Goal: Transaction & Acquisition: Obtain resource

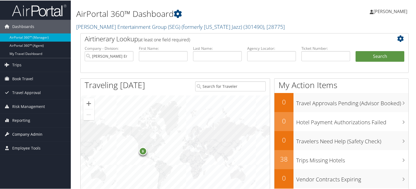
click at [39, 129] on span "Company Admin" at bounding box center [27, 134] width 30 height 14
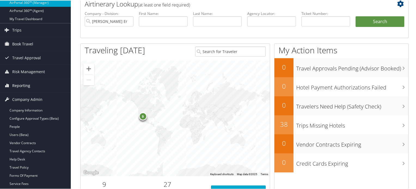
scroll to position [54, 0]
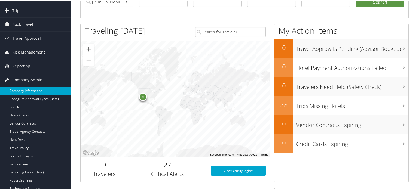
click at [27, 87] on link "Company Information" at bounding box center [35, 90] width 71 height 8
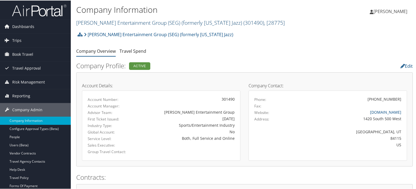
click at [119, 21] on link "[PERSON_NAME] Entertainment Group (SEG) (formerly [US_STATE] Jazz) ( 301490 ) ,…" at bounding box center [180, 22] width 208 height 7
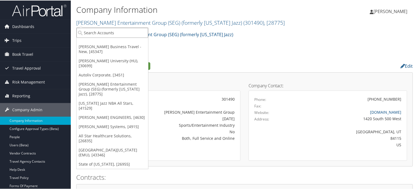
click at [105, 31] on input "search" at bounding box center [112, 32] width 72 height 10
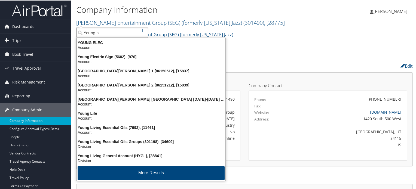
type input "Young ha"
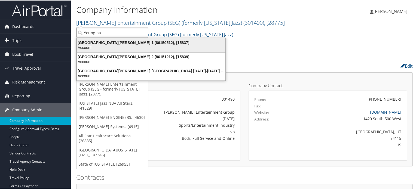
click at [129, 43] on div "Young Harris College 1 (86150512), [15837]" at bounding box center [150, 42] width 155 height 5
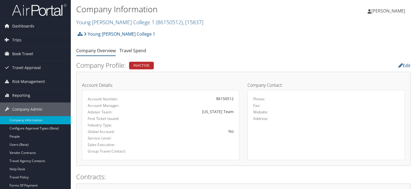
scroll to position [327, 0]
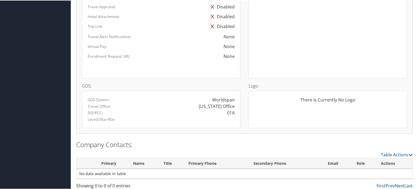
drag, startPoint x: 234, startPoint y: 112, endPoint x: 214, endPoint y: 111, distance: 19.6
click at [215, 111] on div "01A" at bounding box center [200, 112] width 78 height 7
click at [230, 113] on div "01A" at bounding box center [231, 112] width 8 height 7
drag, startPoint x: 226, startPoint y: 113, endPoint x: 233, endPoint y: 113, distance: 7.4
click at [233, 113] on div "01A" at bounding box center [231, 112] width 8 height 7
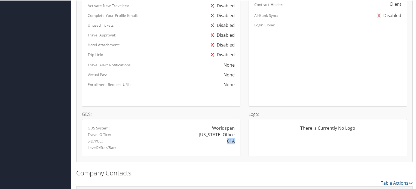
scroll to position [299, 0]
click at [123, 149] on div "Level2/Star/Bar:" at bounding box center [161, 146] width 155 height 7
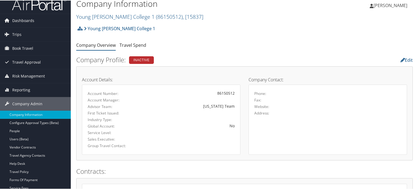
scroll to position [0, 0]
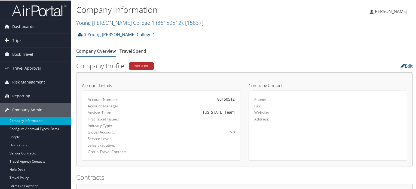
click at [262, 22] on h2 "Young Harris College 1 ( 86150512 ) , [ 15837 ]" at bounding box center [188, 21] width 224 height 9
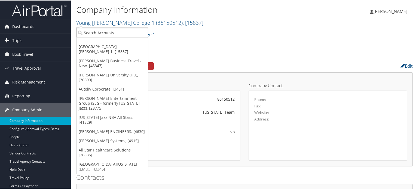
click at [279, 49] on ul "Company Overview Travel Spend" at bounding box center [244, 51] width 336 height 10
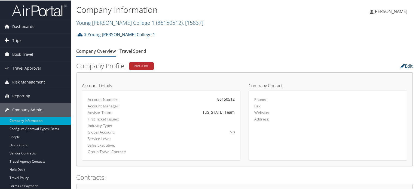
click at [16, 39] on span "Trips" at bounding box center [16, 40] width 9 height 14
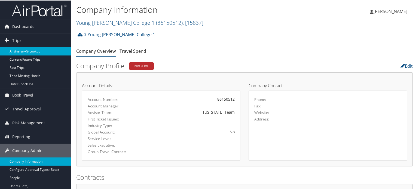
click at [39, 51] on link "Airtinerary® Lookup" at bounding box center [35, 51] width 71 height 8
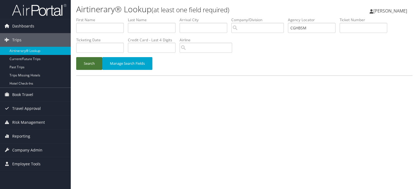
type input "CGHBSM"
click at [91, 65] on button "Search" at bounding box center [89, 63] width 26 height 13
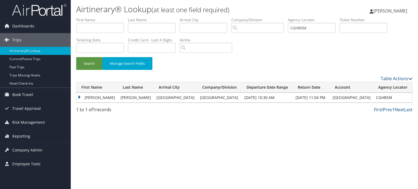
click at [82, 99] on td "KELLY ANN" at bounding box center [96, 98] width 41 height 10
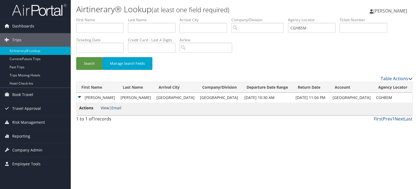
click at [105, 111] on link "View" at bounding box center [105, 107] width 8 height 5
click at [84, 63] on button "Search" at bounding box center [89, 63] width 26 height 13
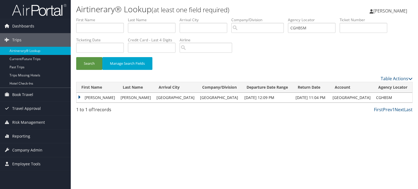
click at [384, 102] on td "CGHBSM" at bounding box center [392, 98] width 39 height 10
click at [381, 96] on td "CGHBSM" at bounding box center [392, 98] width 39 height 10
copy td "CGHBSM"
click at [32, 107] on span "Travel Approval" at bounding box center [26, 109] width 29 height 14
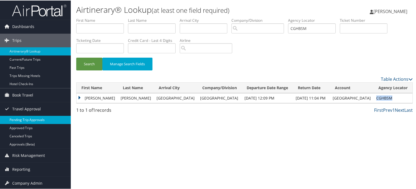
click at [29, 121] on link "Pending Trip Approvals" at bounding box center [35, 119] width 71 height 8
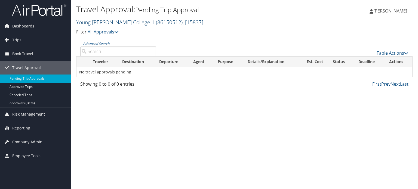
click at [156, 21] on span "( 86150512 )" at bounding box center [169, 22] width 27 height 7
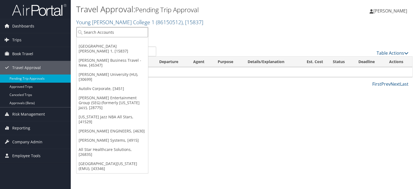
click at [99, 32] on input "search" at bounding box center [112, 32] width 72 height 10
type input "Colgate"
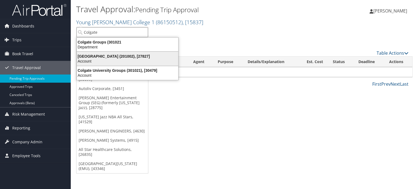
click at [113, 56] on div "Colgate University (201002), [27827]" at bounding box center [127, 56] width 108 height 5
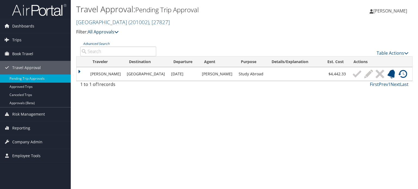
click at [118, 31] on icon at bounding box center [116, 32] width 4 height 4
click at [102, 39] on link "My Approvals" at bounding box center [125, 40] width 72 height 9
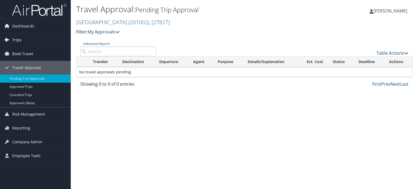
click at [43, 45] on link "Trips" at bounding box center [35, 40] width 71 height 14
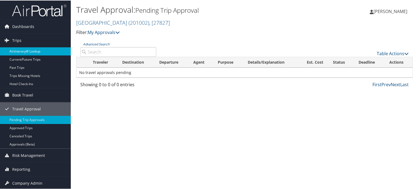
click at [30, 53] on link "Airtinerary® Lookup" at bounding box center [35, 51] width 71 height 8
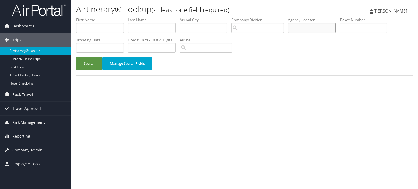
click at [308, 32] on input "text" at bounding box center [312, 28] width 48 height 10
paste input "CGHBSM"
click at [95, 64] on button "Search" at bounding box center [89, 63] width 26 height 13
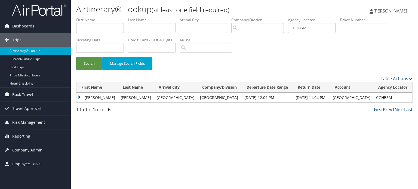
click at [79, 97] on td "KELLY ANN" at bounding box center [96, 98] width 41 height 10
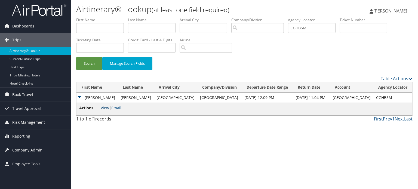
click at [105, 108] on link "View" at bounding box center [105, 107] width 8 height 5
click at [304, 26] on input "CGHBSM" at bounding box center [312, 28] width 48 height 10
paste input "88N"
type input "CGH88N"
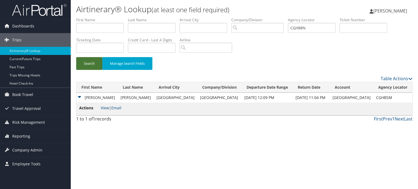
click at [90, 63] on button "Search" at bounding box center [89, 63] width 26 height 13
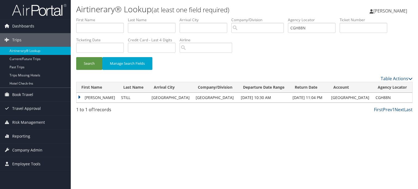
click at [79, 96] on td "TAMMY R" at bounding box center [97, 98] width 42 height 10
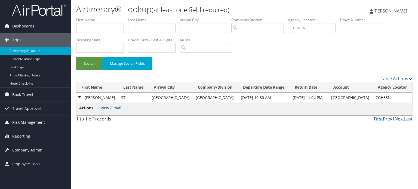
click at [105, 110] on link "View" at bounding box center [105, 107] width 8 height 5
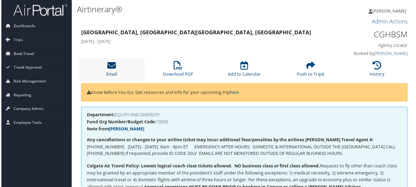
click at [112, 73] on link "Email" at bounding box center [110, 71] width 11 height 13
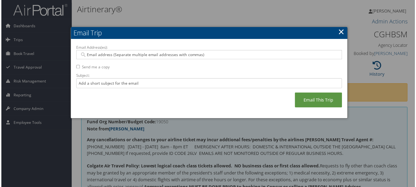
click at [137, 55] on input "Email Address(es):" at bounding box center [209, 54] width 260 height 5
paste input "[EMAIL_ADDRESS][DOMAIN_NAME]"
type input "[EMAIL_ADDRESS][DOMAIN_NAME]"
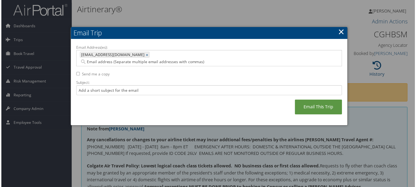
click at [184, 109] on div "Email Address(es): [EMAIL_ADDRESS][DOMAIN_NAME] [EMAIL_ADDRESS][DOMAIN_NAME] × …" at bounding box center [208, 83] width 267 height 76
click at [322, 100] on link "Email This Trip" at bounding box center [318, 107] width 47 height 15
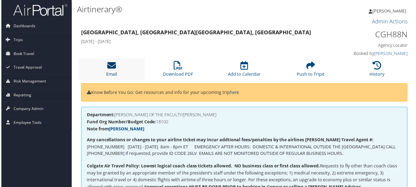
click at [113, 69] on icon at bounding box center [111, 66] width 9 height 9
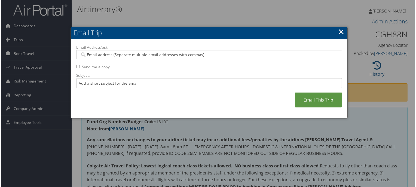
click at [162, 53] on input "Email Address(es):" at bounding box center [209, 54] width 260 height 5
click at [163, 53] on input "Email Address(es):" at bounding box center [209, 54] width 260 height 5
paste input "TSTILL@COLGATE.EDU"
type input "TSTILL@COLGATE.EDU"
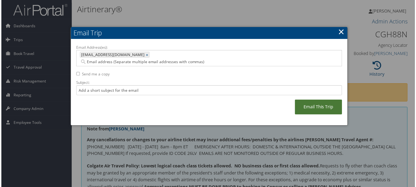
click at [316, 103] on link "Email This Trip" at bounding box center [318, 107] width 47 height 15
